Goal: Information Seeking & Learning: Learn about a topic

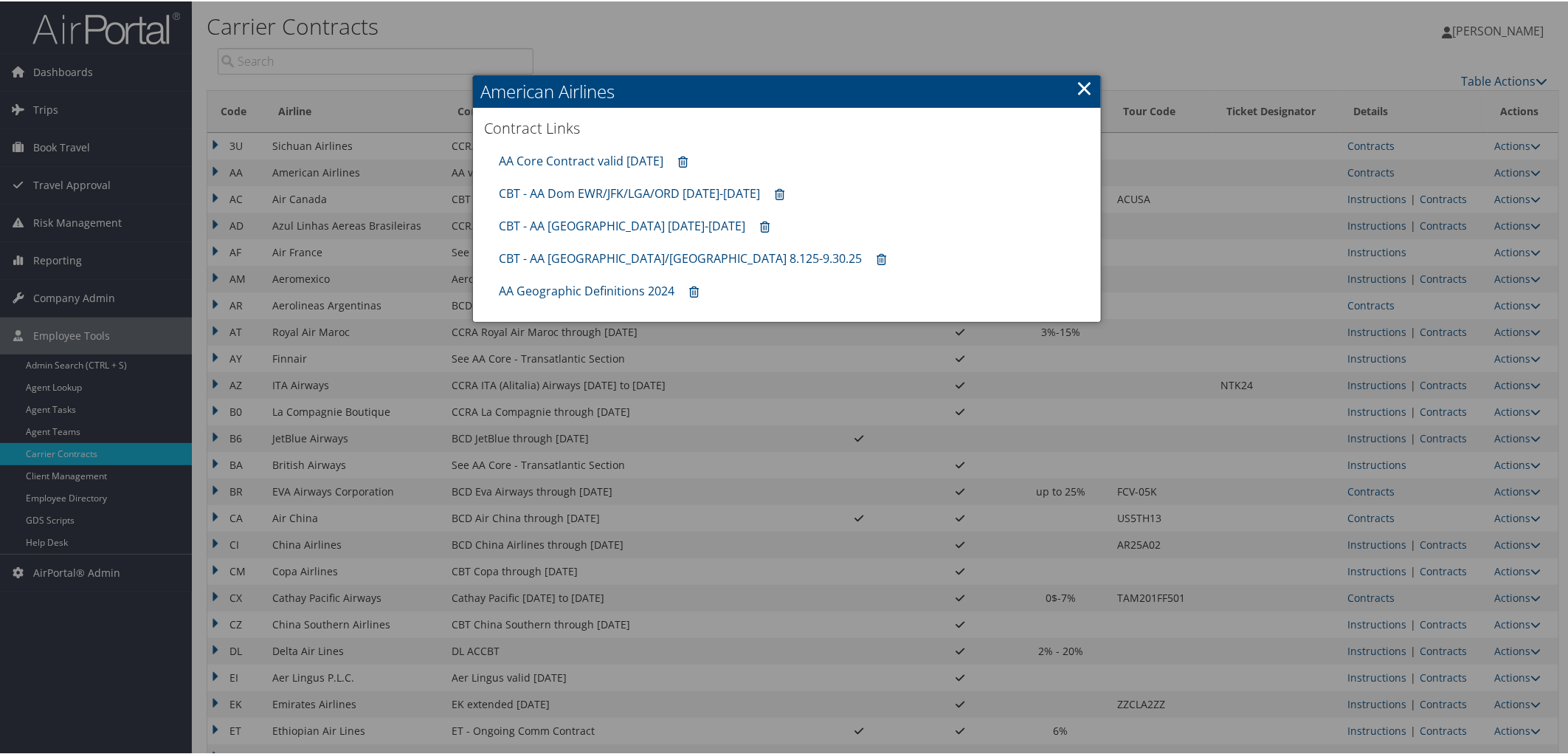
click at [1425, 647] on div at bounding box center [787, 377] width 1574 height 754
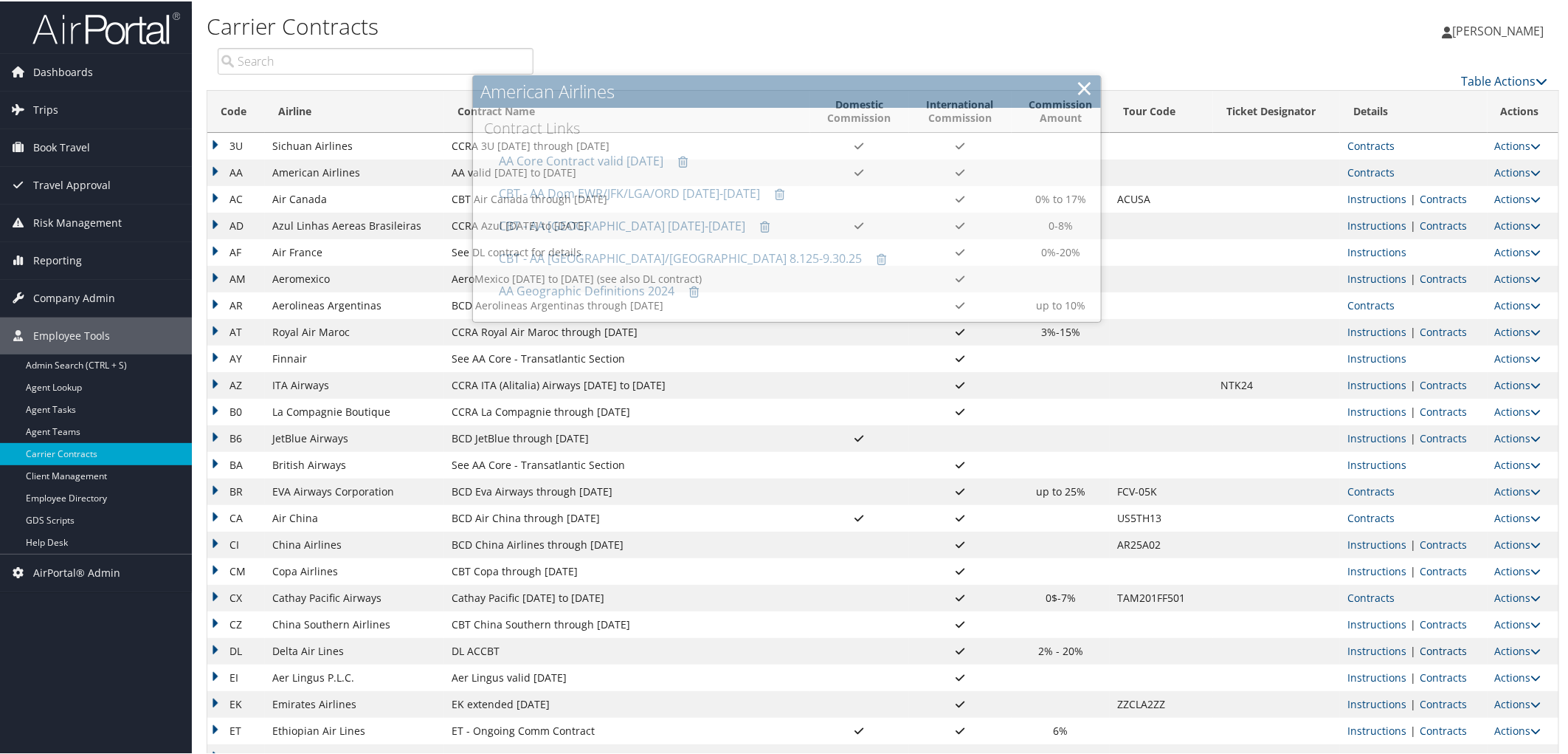
click at [1433, 647] on link "Contracts" at bounding box center [1443, 649] width 48 height 14
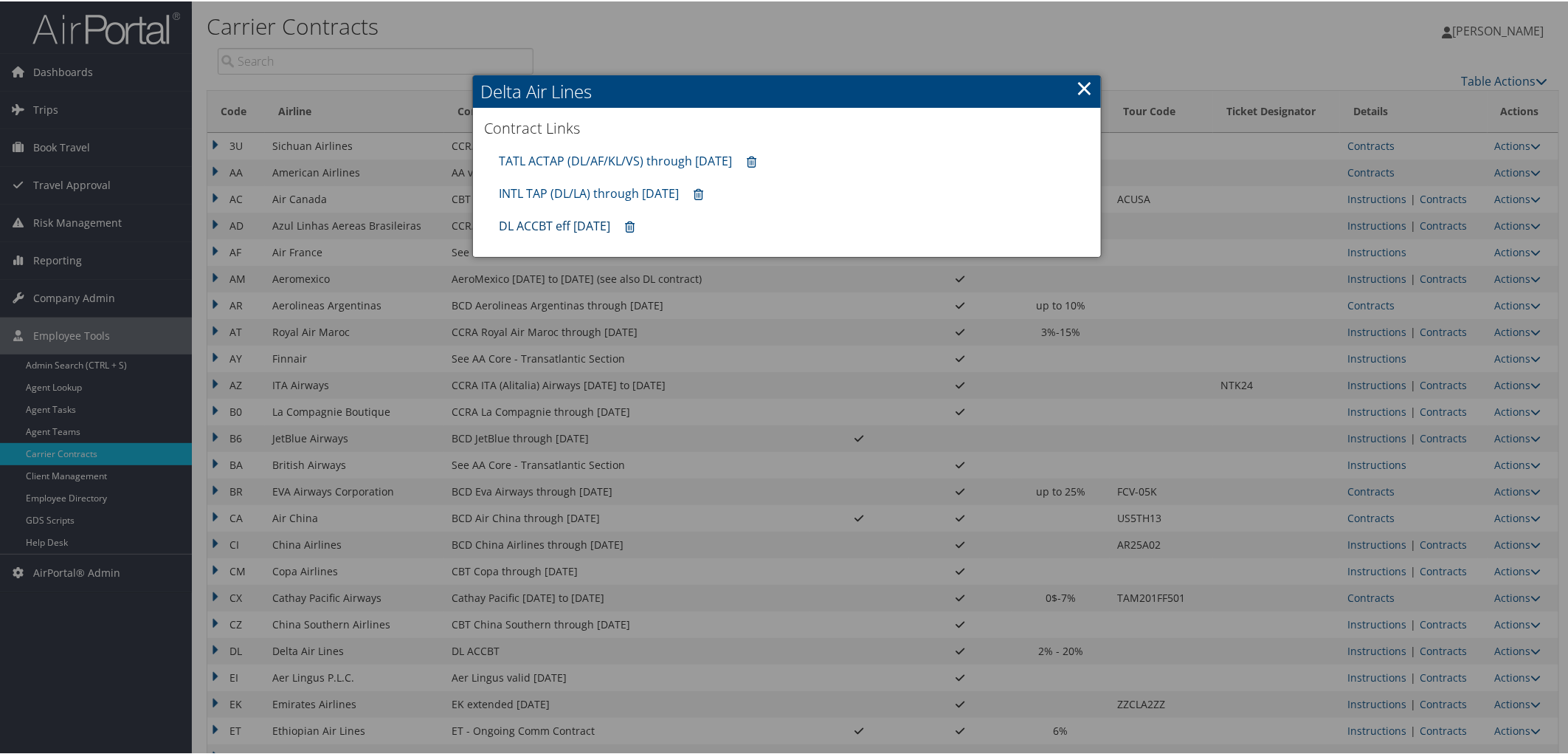
click at [527, 224] on link "DL ACCBT eff [DATE]" at bounding box center [554, 224] width 112 height 16
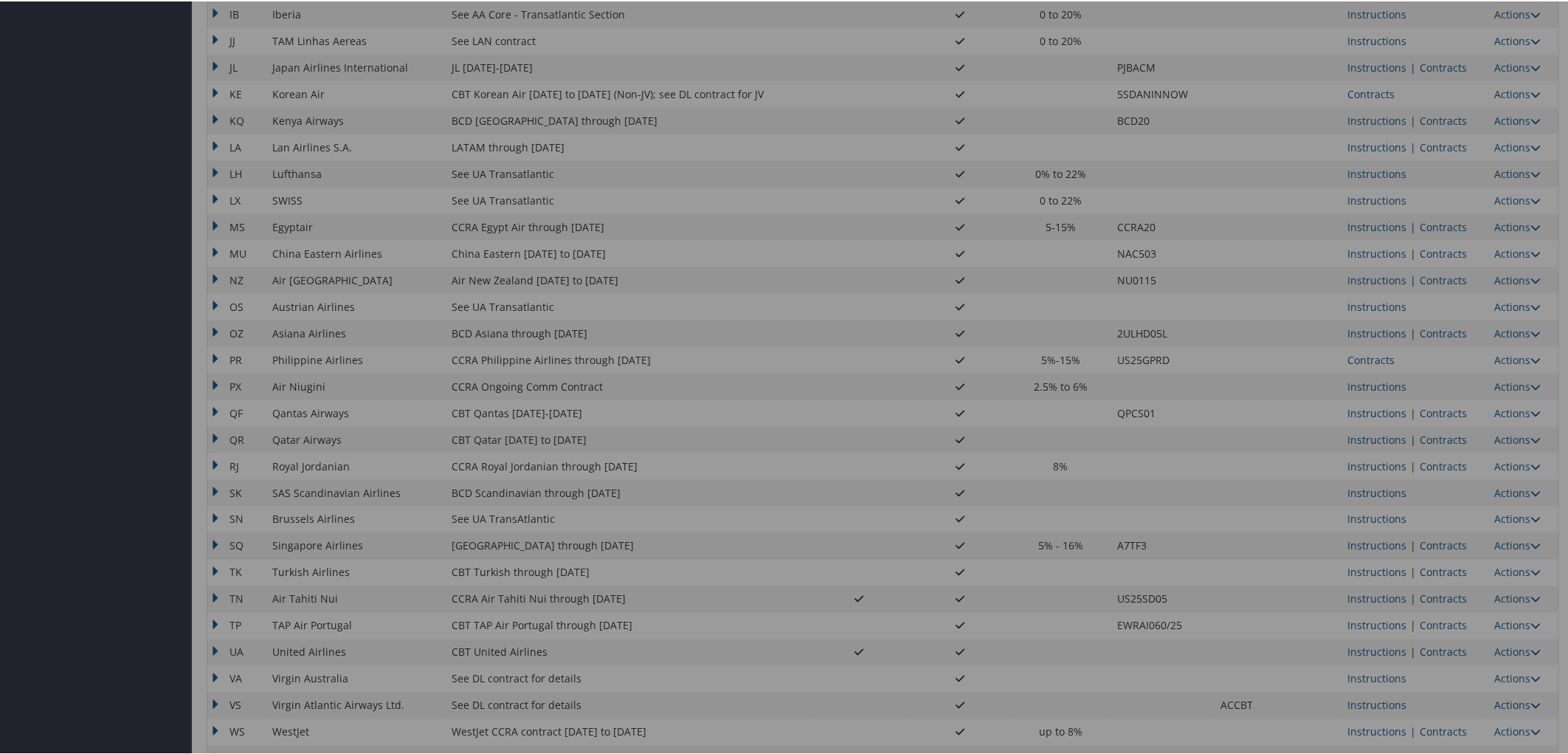
scroll to position [971, 0]
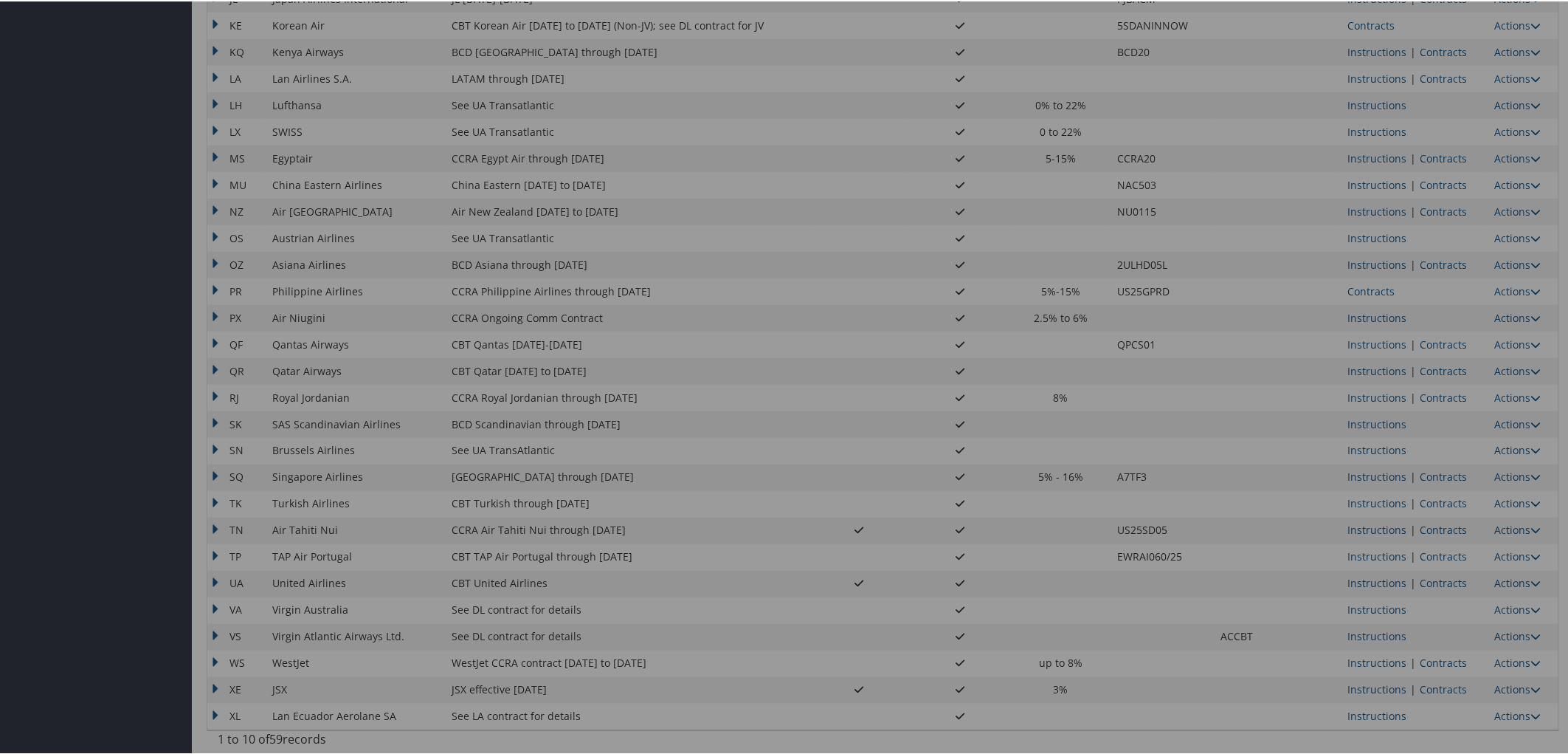
click at [1450, 581] on div at bounding box center [787, 377] width 1574 height 754
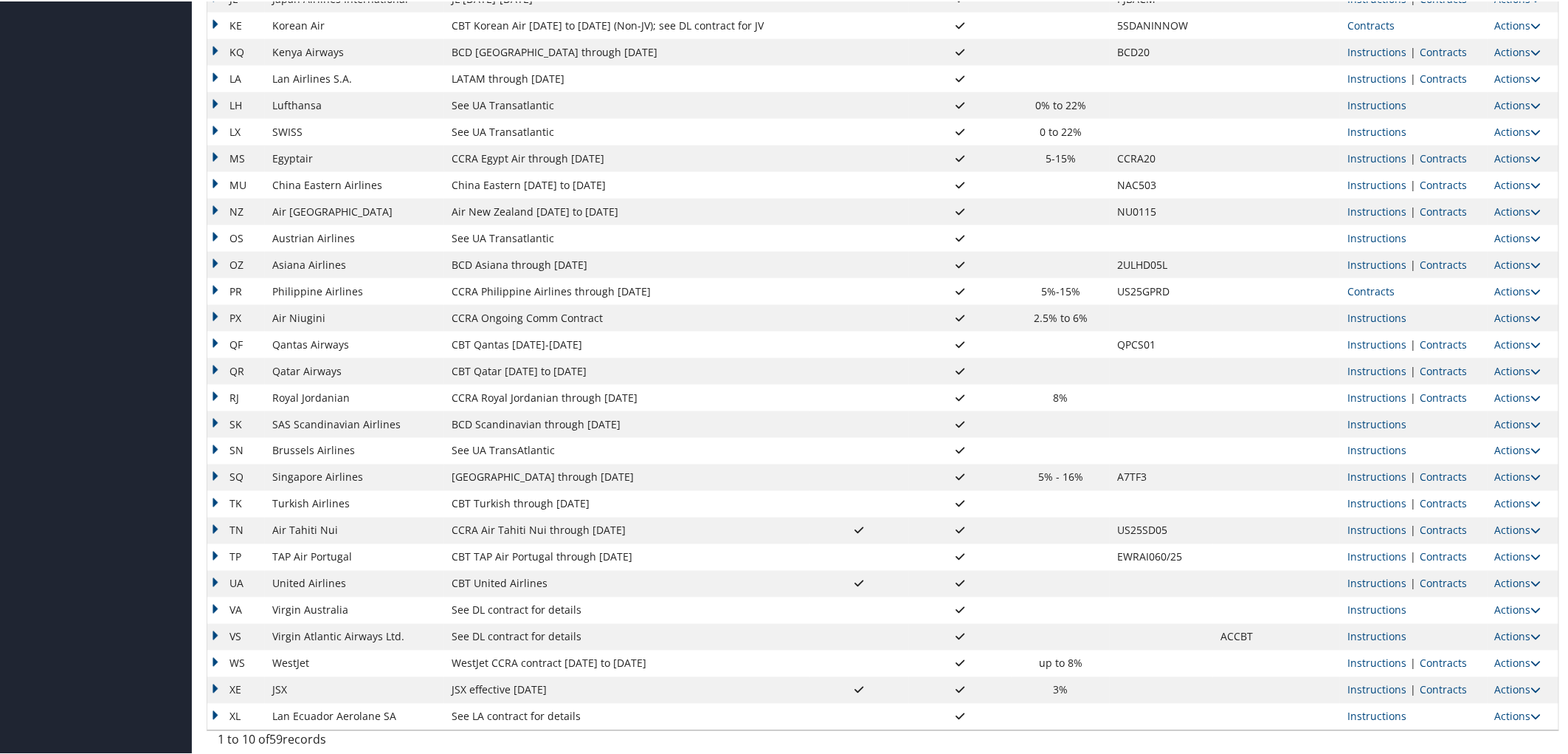
click at [1450, 581] on link "Contracts" at bounding box center [1443, 582] width 48 height 14
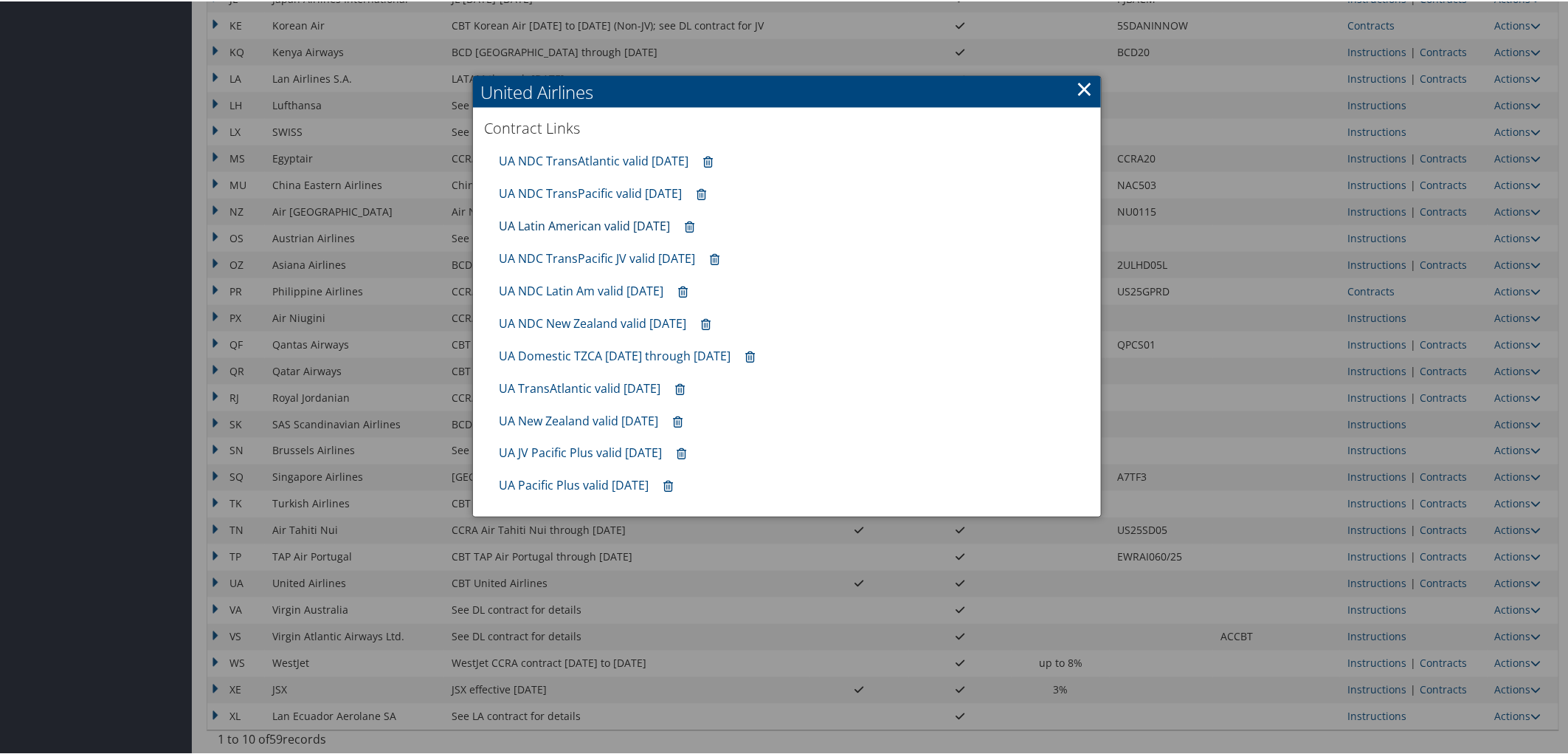
click at [572, 223] on link "UA Latin American valid [DATE]" at bounding box center [585, 224] width 172 height 16
click at [430, 222] on div at bounding box center [787, 377] width 1574 height 754
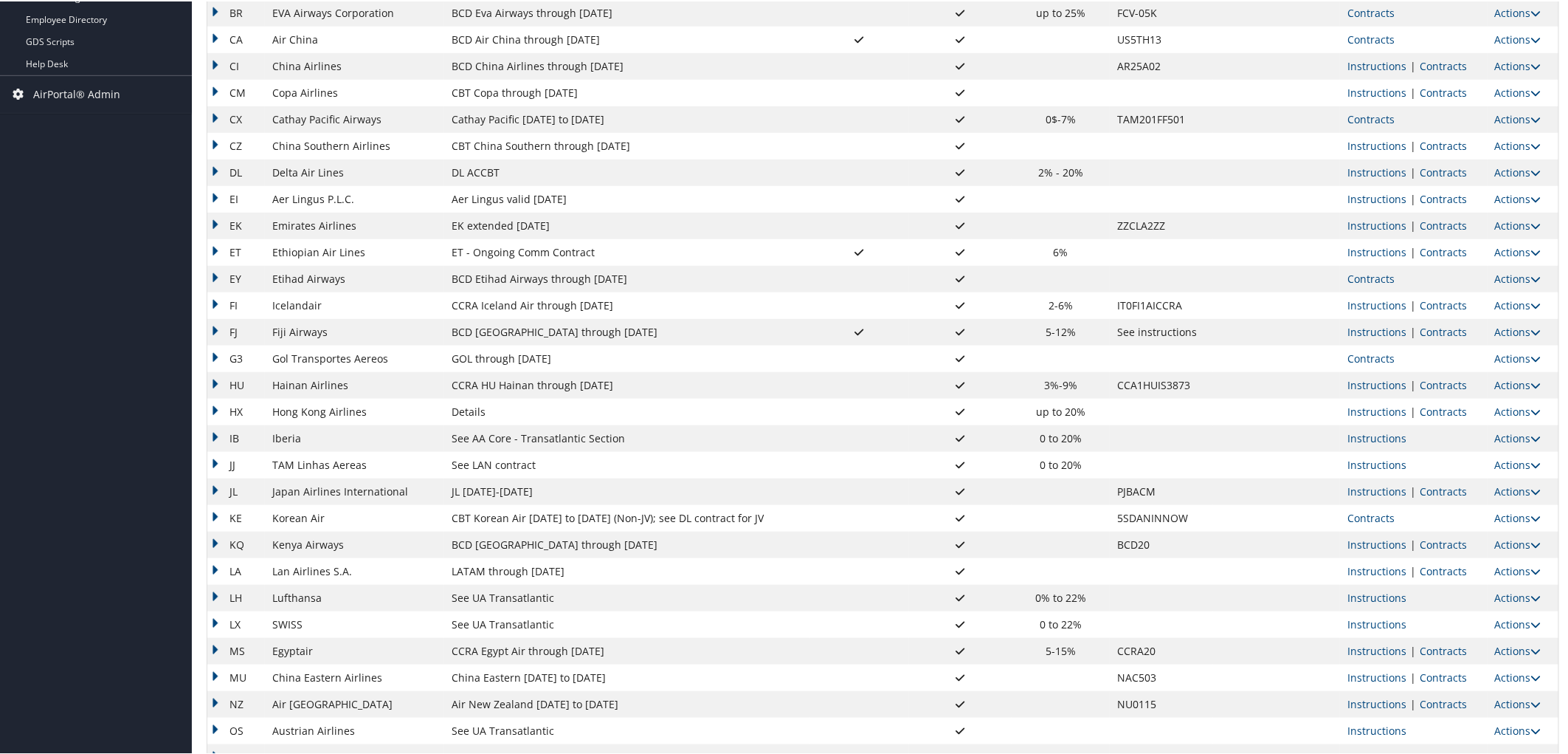
scroll to position [0, 0]
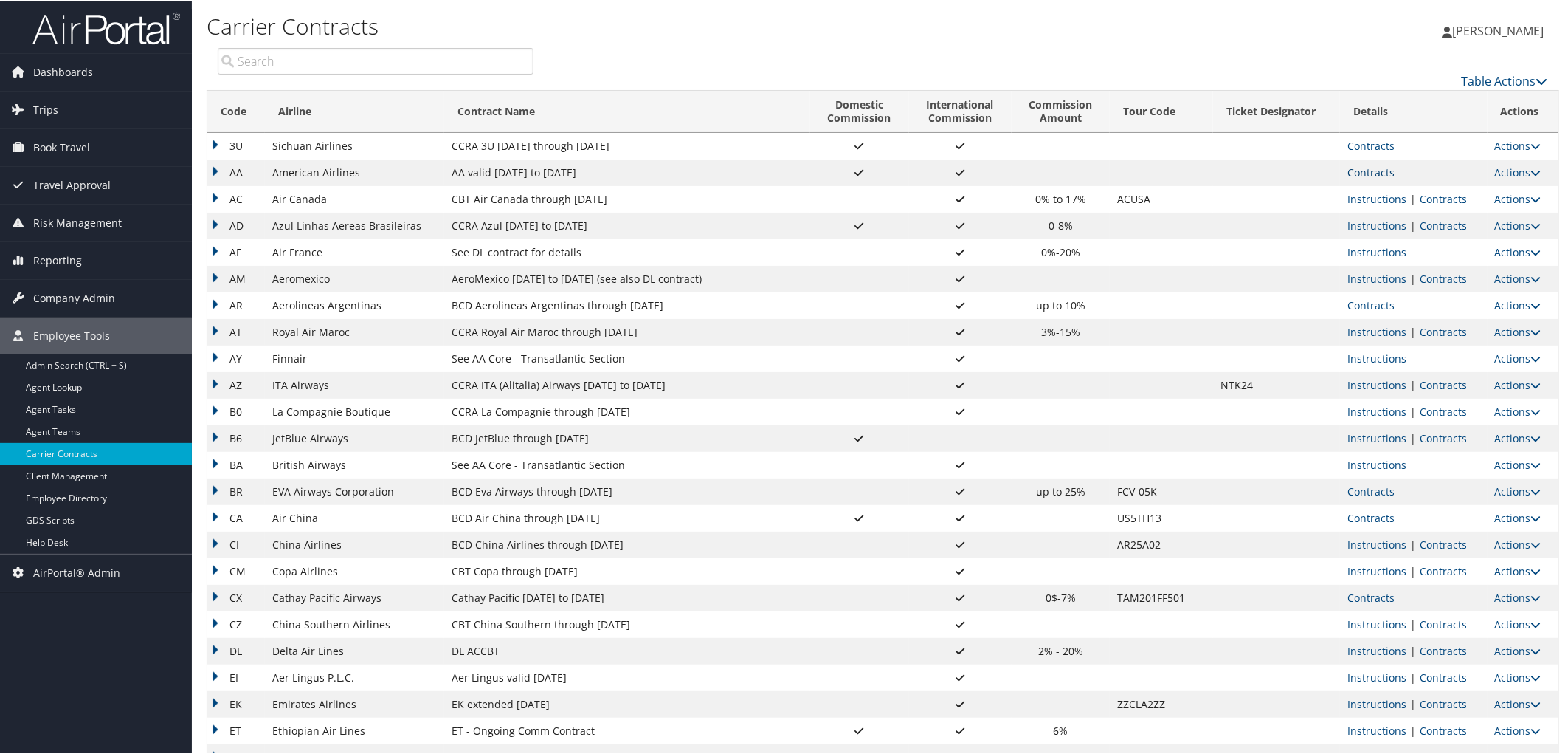
click at [1356, 167] on link "Contracts" at bounding box center [1371, 171] width 48 height 14
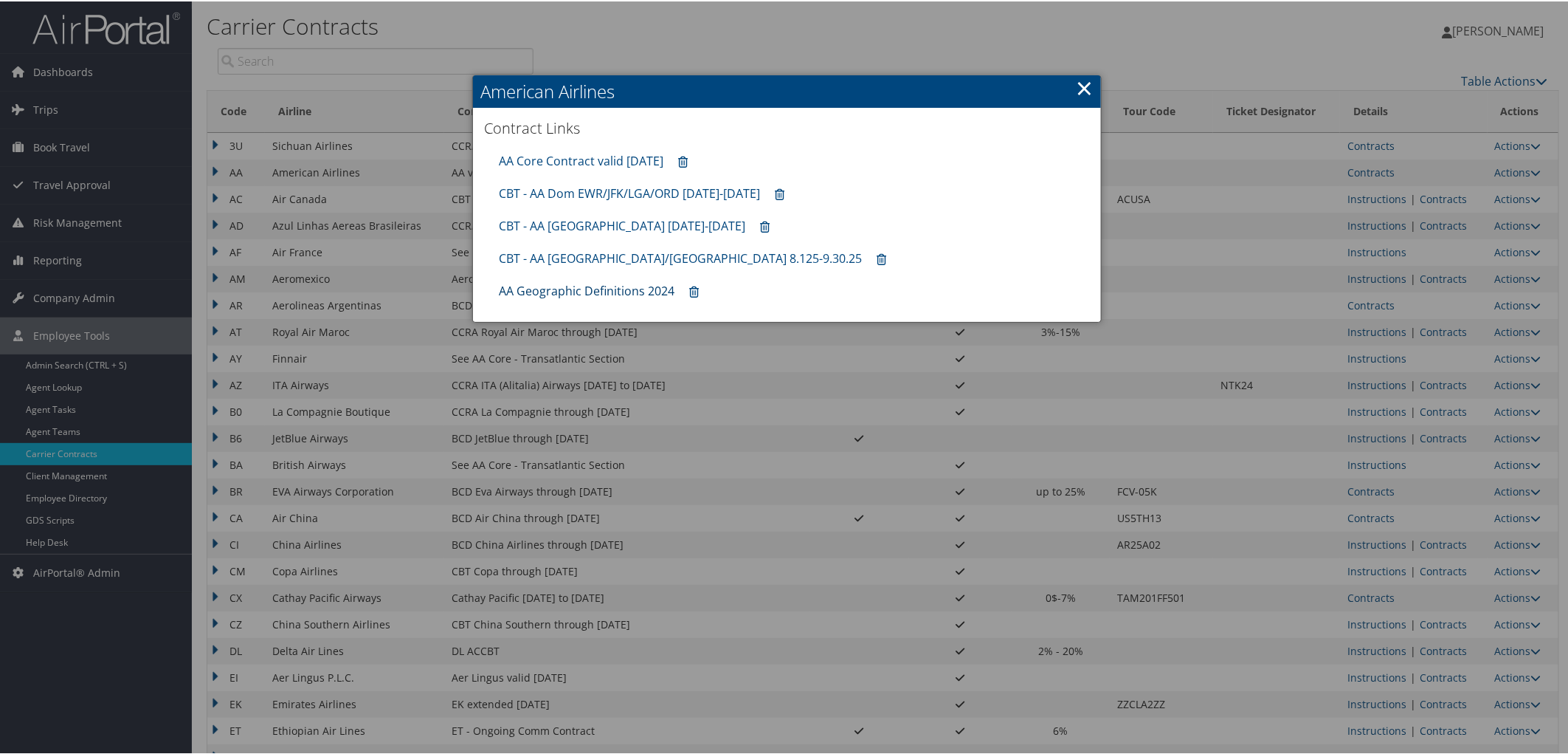
click at [583, 289] on link "AA Geographic Definitions 2024" at bounding box center [586, 289] width 176 height 16
click at [552, 159] on link "AA Core Contract valid [DATE]" at bounding box center [581, 159] width 165 height 16
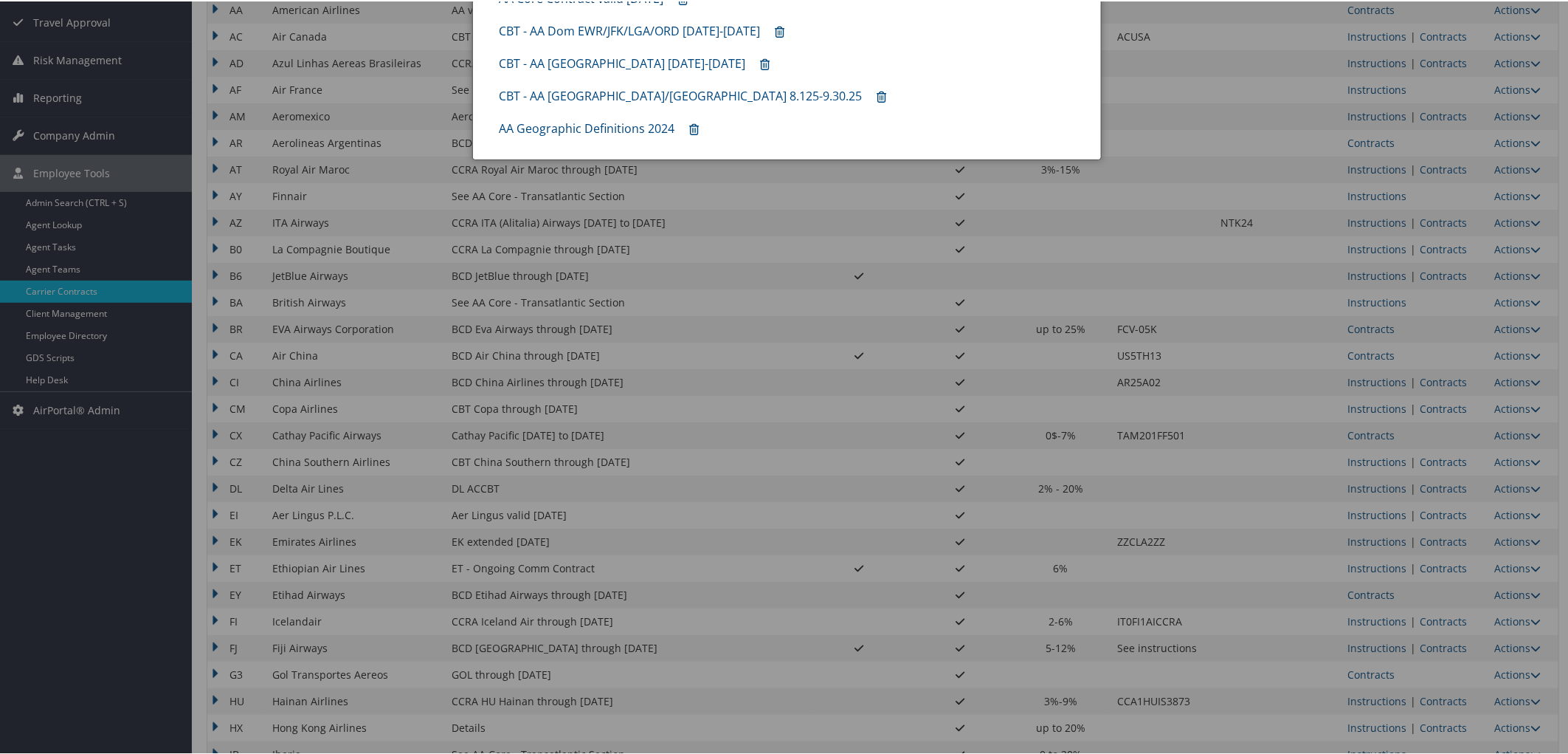
scroll to position [164, 0]
click at [1449, 483] on div at bounding box center [787, 377] width 1574 height 754
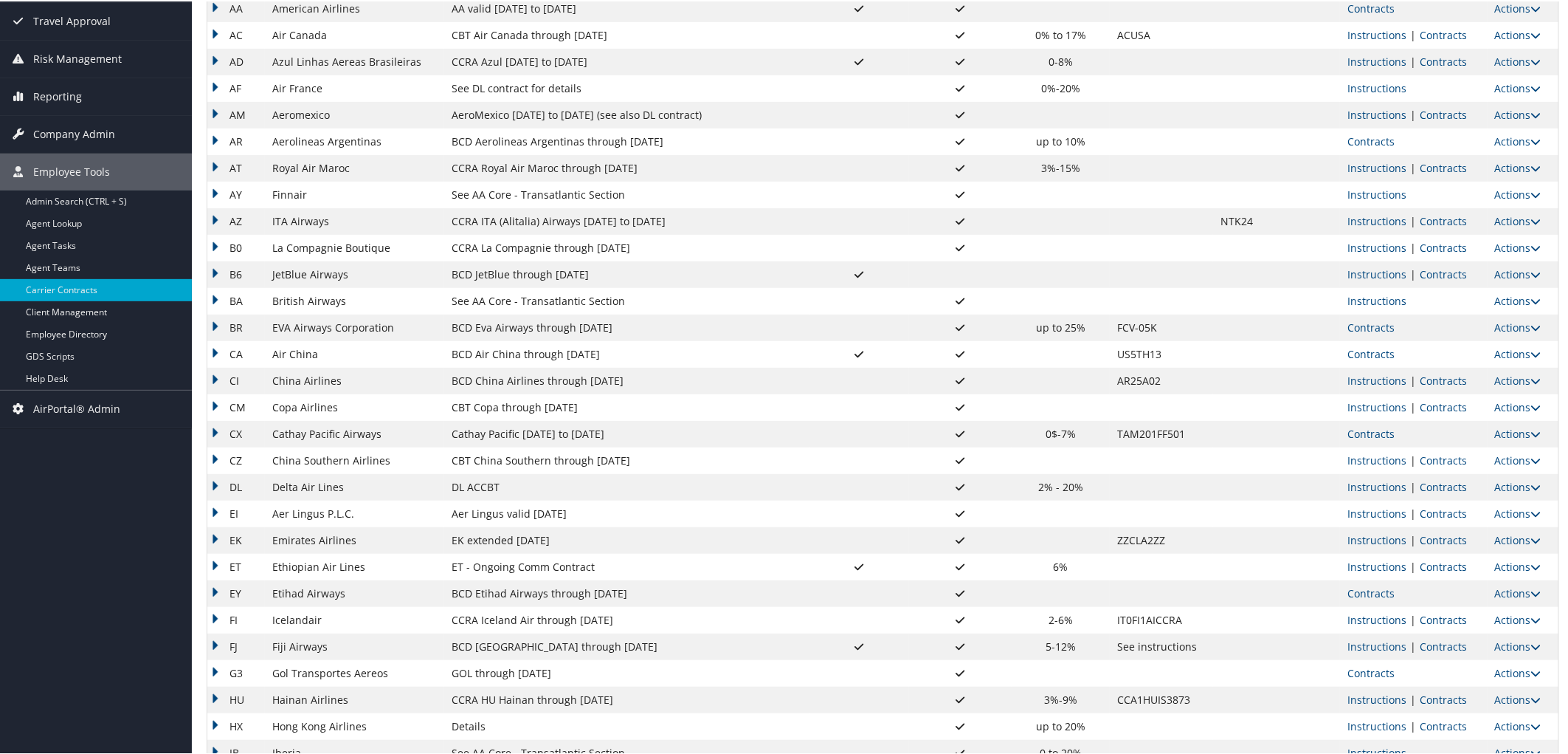
click at [1449, 483] on link "Contracts" at bounding box center [1443, 485] width 48 height 14
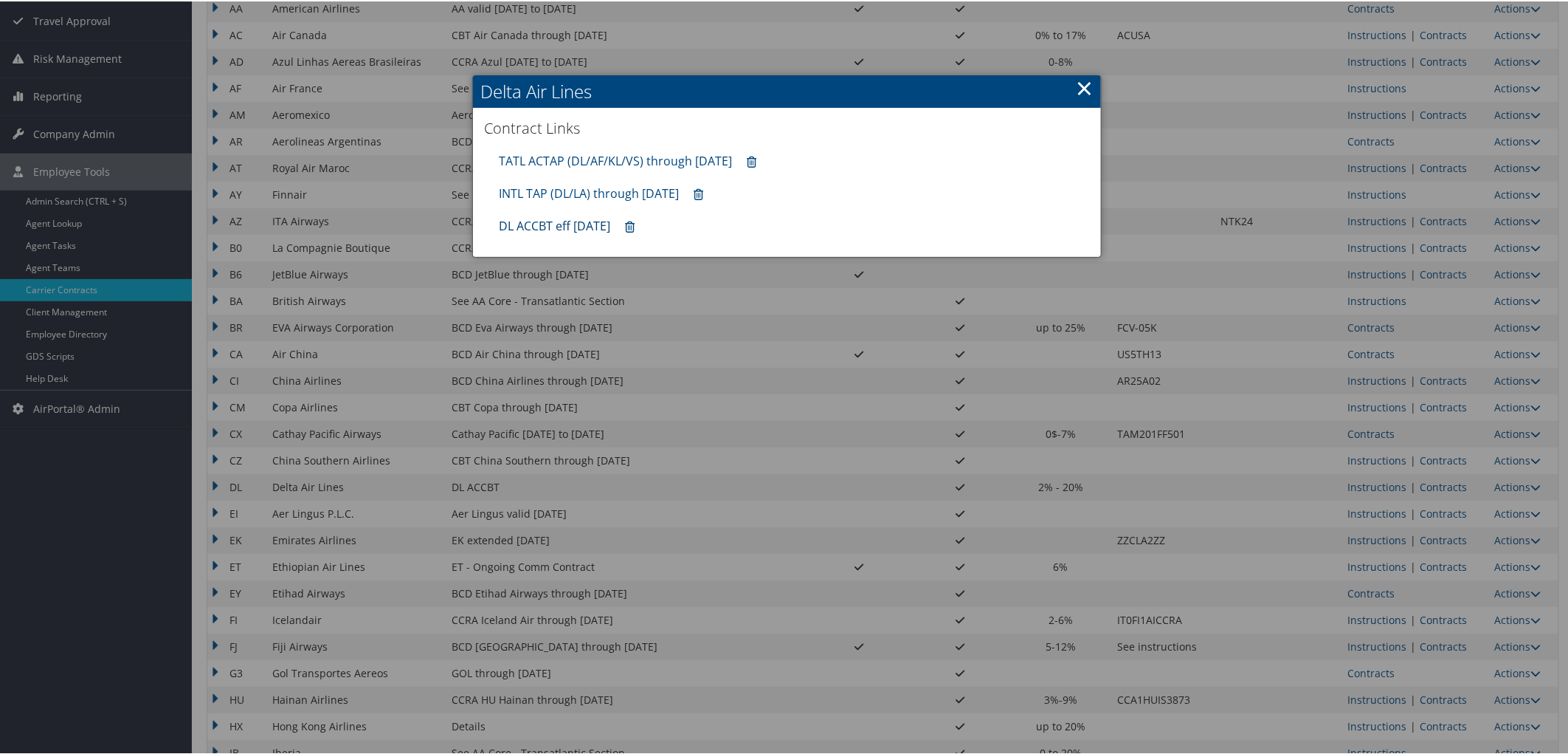
click at [564, 227] on link "DL ACCBT eff [DATE]" at bounding box center [554, 224] width 112 height 16
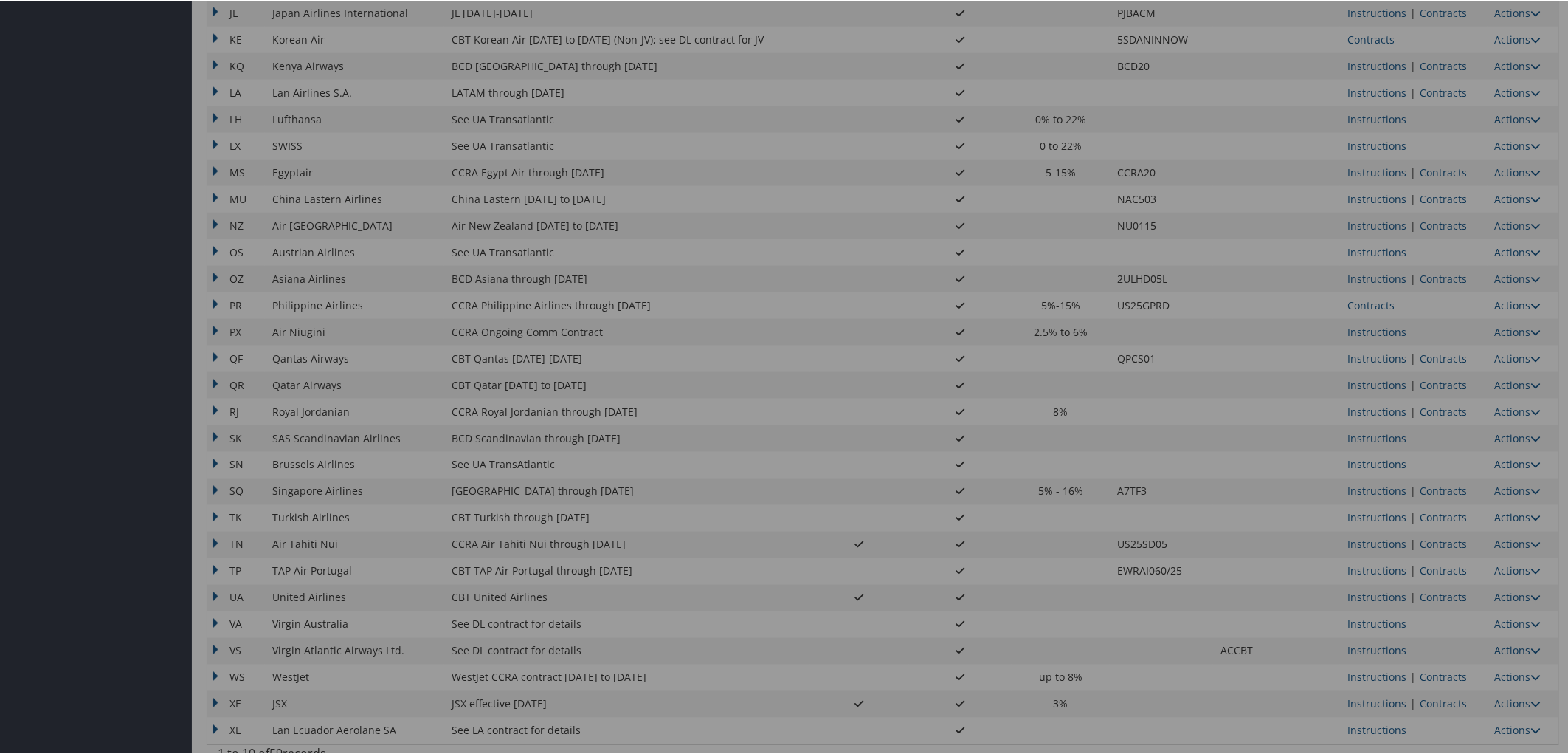
scroll to position [971, 0]
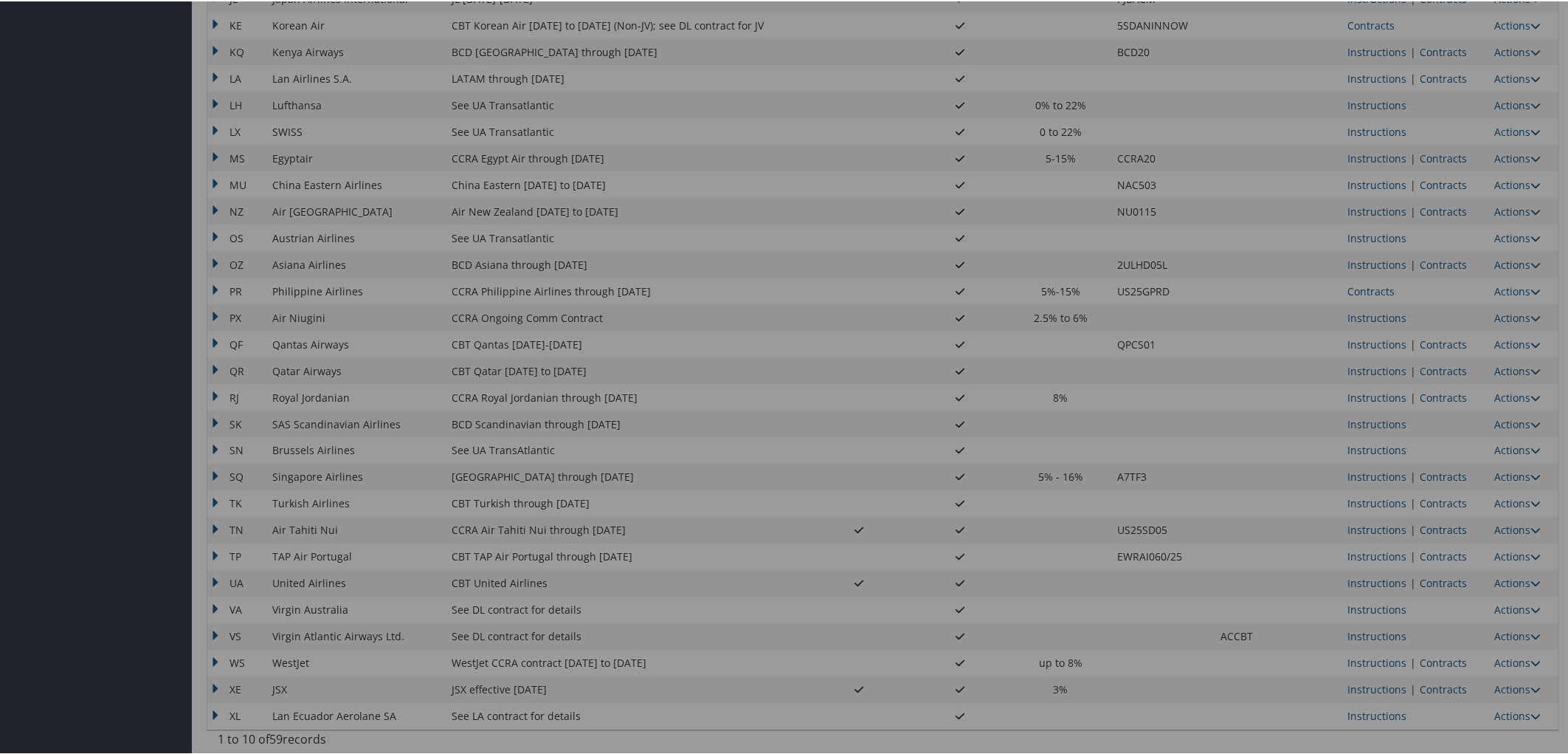
click at [1452, 578] on div at bounding box center [787, 377] width 1574 height 754
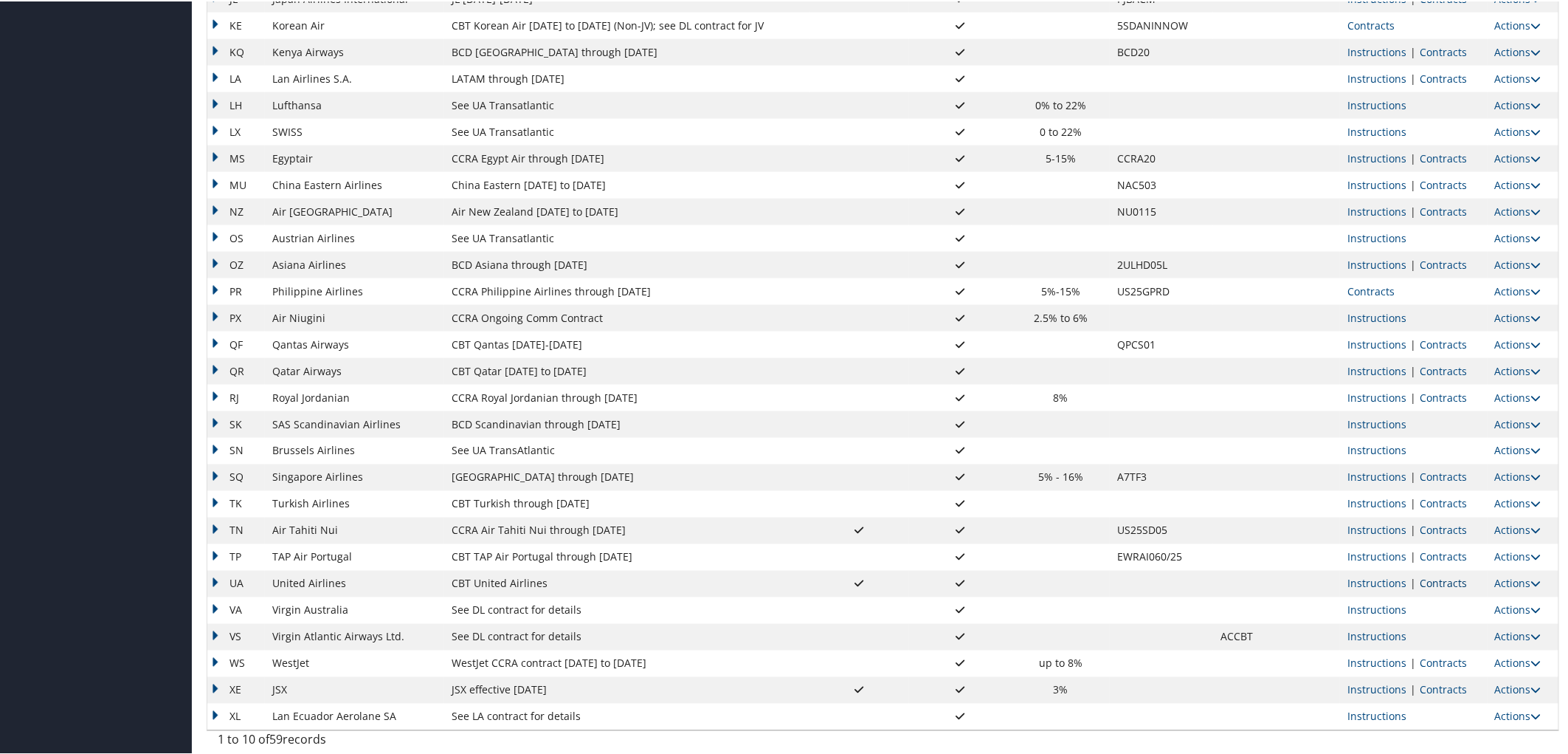
click at [1448, 581] on link "Contracts" at bounding box center [1443, 582] width 48 height 14
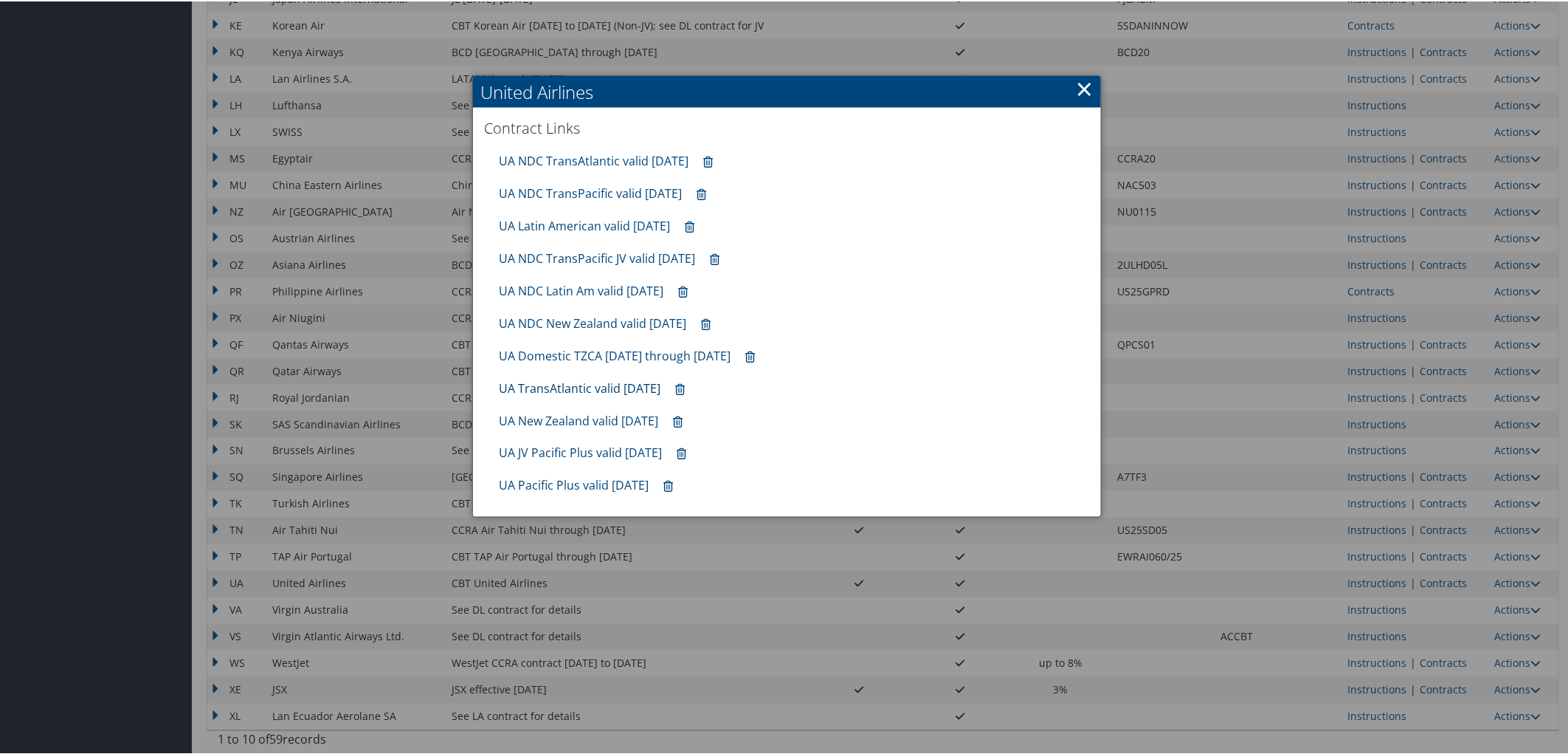
click at [591, 389] on link "UA TransAtlantic valid [DATE]" at bounding box center [580, 387] width 162 height 16
click at [61, 485] on div at bounding box center [787, 377] width 1574 height 754
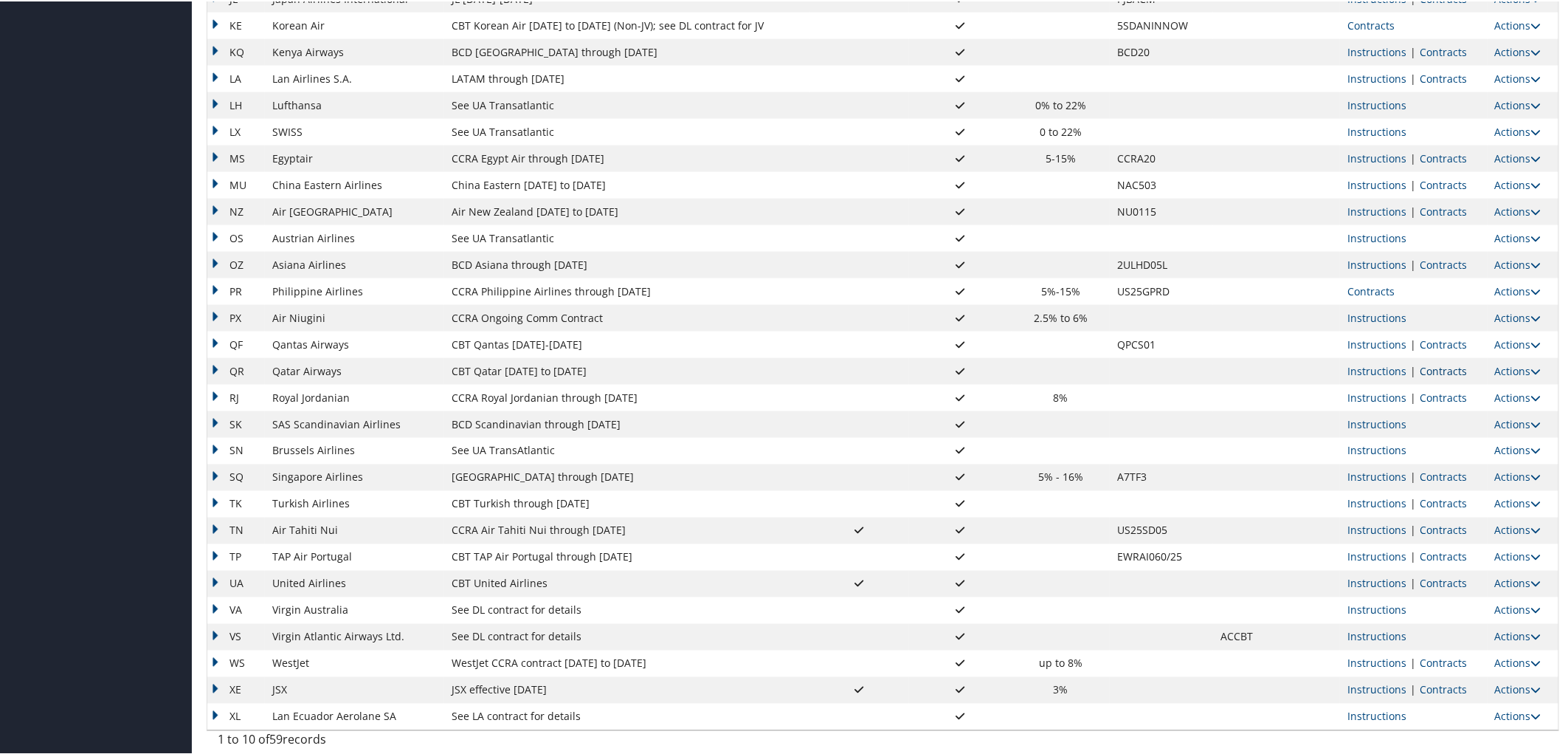
click at [1448, 369] on link "Contracts" at bounding box center [1443, 369] width 48 height 14
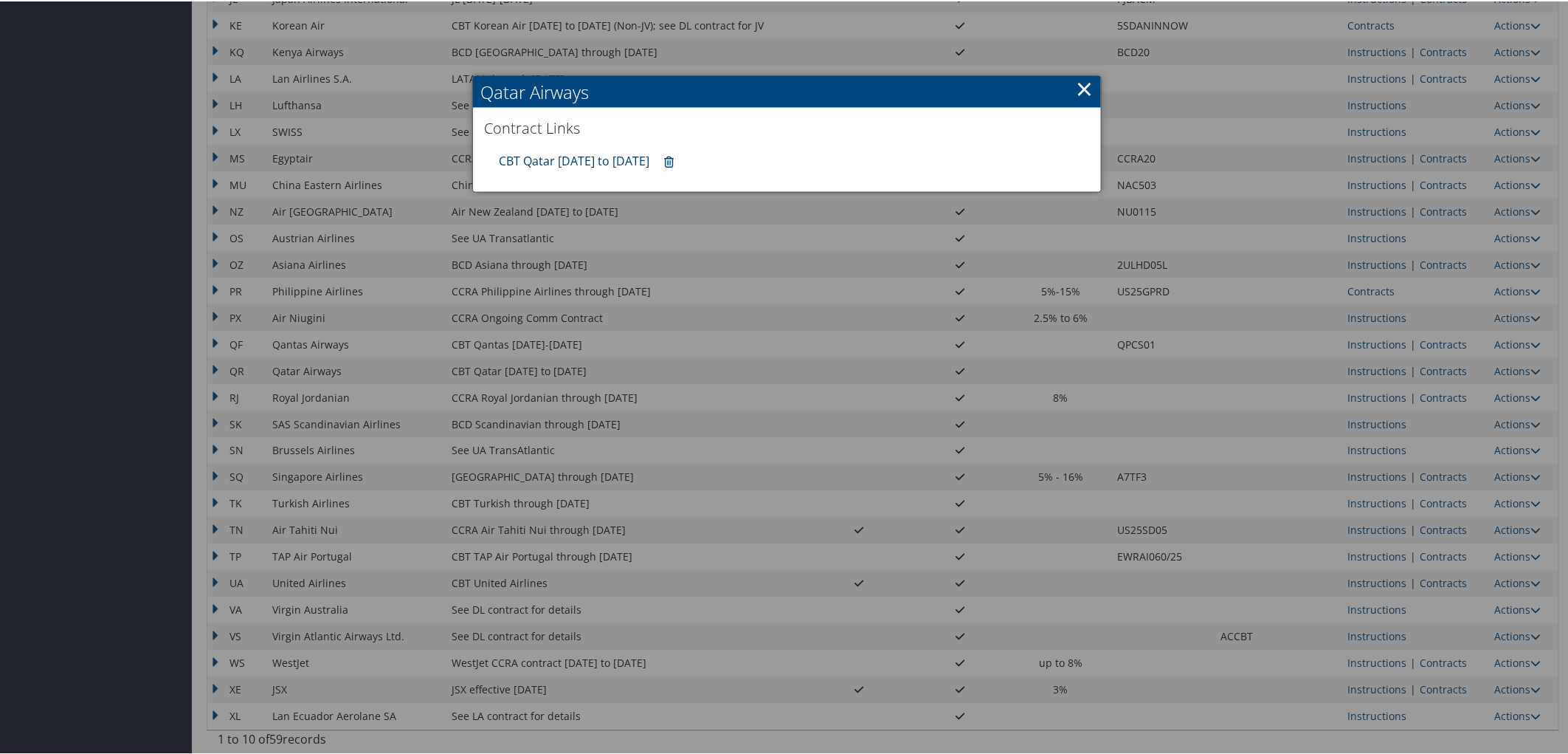
click at [584, 153] on link "CBT Qatar [DATE] to [DATE]" at bounding box center [574, 159] width 151 height 16
